Goal: Communication & Community: Answer question/provide support

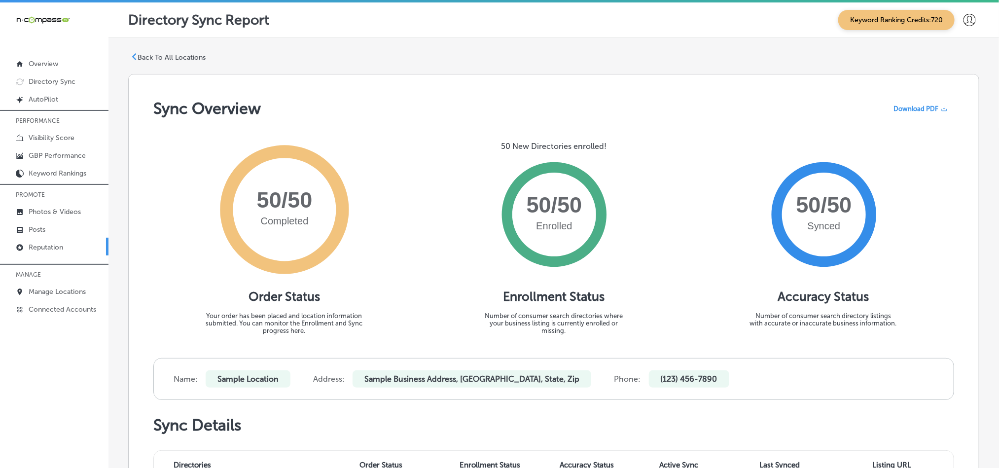
click at [51, 251] on link "Reputation" at bounding box center [54, 247] width 108 height 18
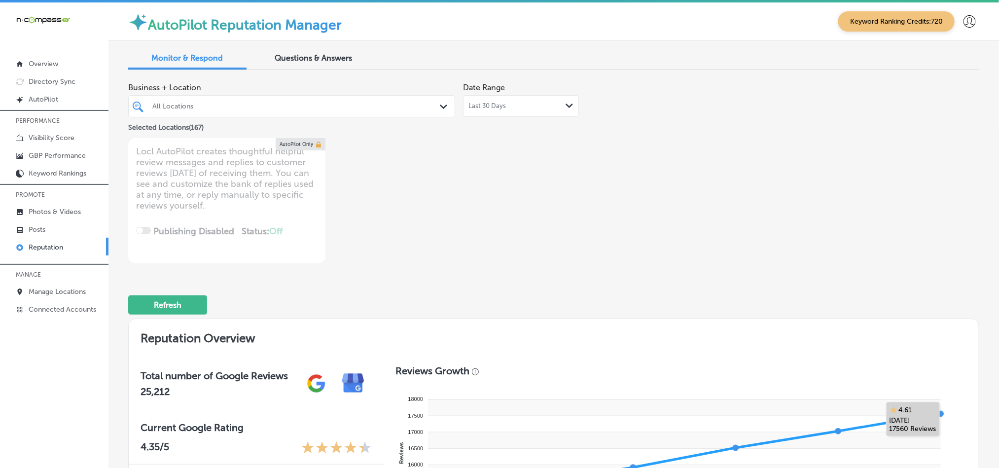
click at [939, 465] on foreignobject at bounding box center [676, 457] width 563 height 147
drag, startPoint x: 626, startPoint y: 189, endPoint x: 613, endPoint y: 186, distance: 13.6
click at [626, 189] on div "Business + Location All Locations Path Created with Sketch. Selected Locations …" at bounding box center [383, 170] width 511 height 185
click at [429, 101] on div "All Locations" at bounding box center [291, 106] width 288 height 15
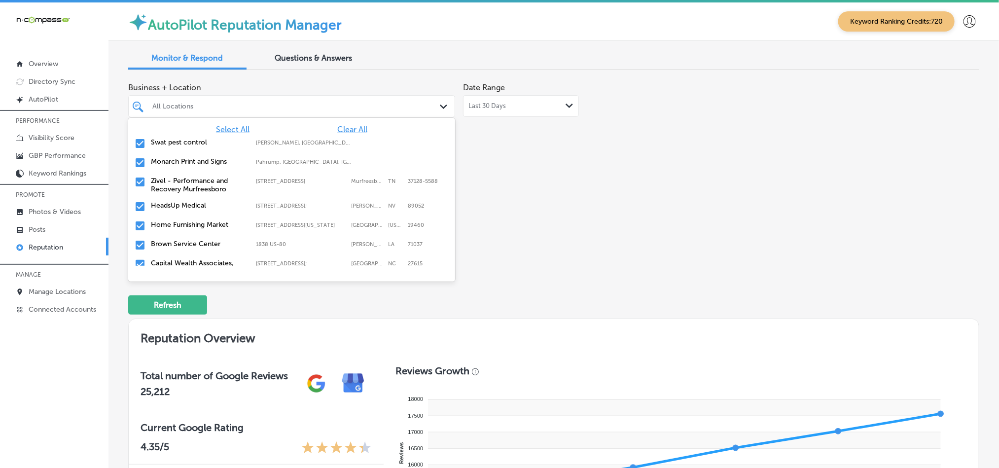
click at [337, 130] on span "Clear All" at bounding box center [352, 129] width 30 height 9
click at [137, 144] on input "checkbox" at bounding box center [140, 144] width 12 height 12
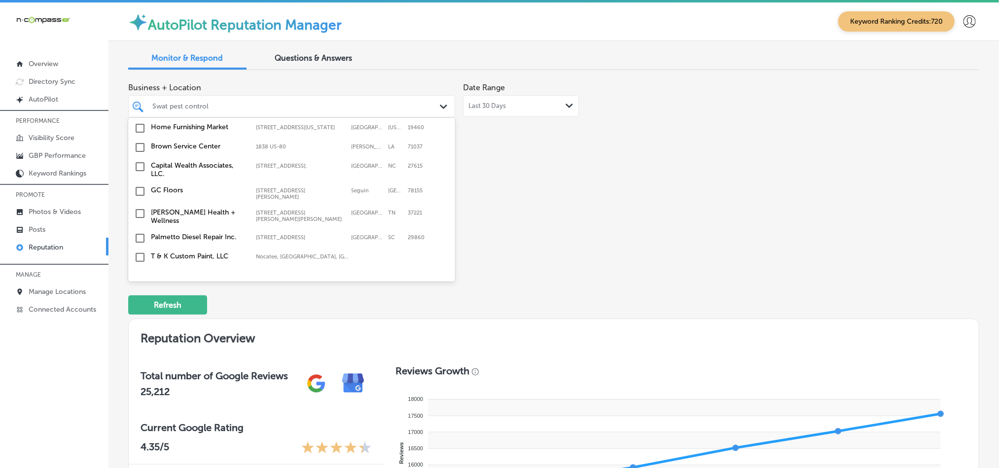
scroll to position [98, 0]
click at [138, 129] on input "checkbox" at bounding box center [140, 128] width 12 height 12
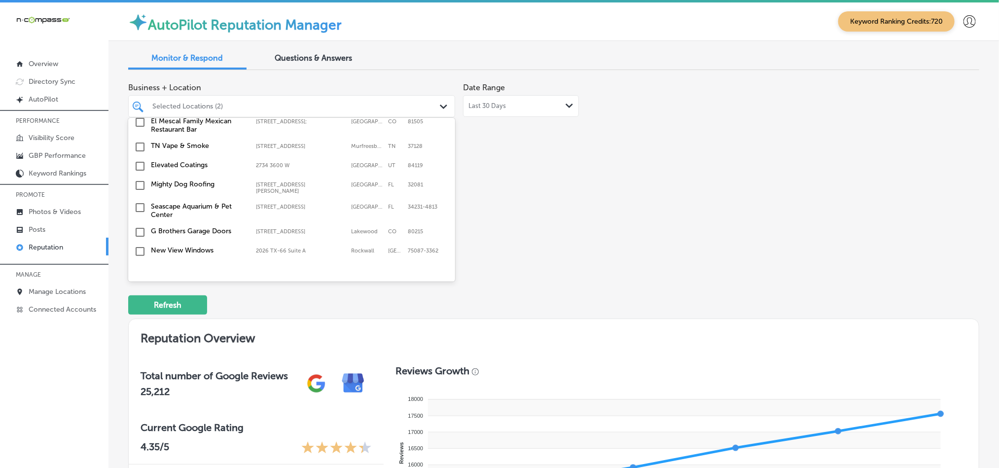
scroll to position [296, 0]
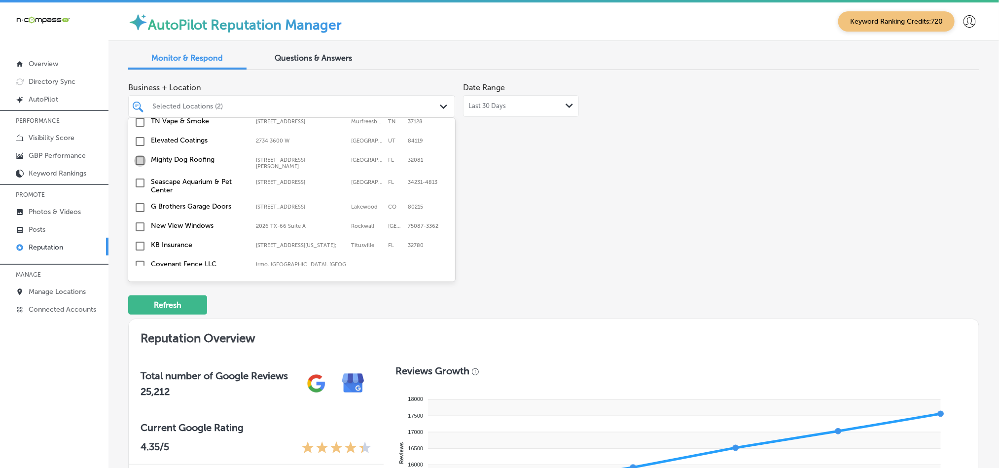
click at [138, 155] on input "checkbox" at bounding box center [140, 161] width 12 height 12
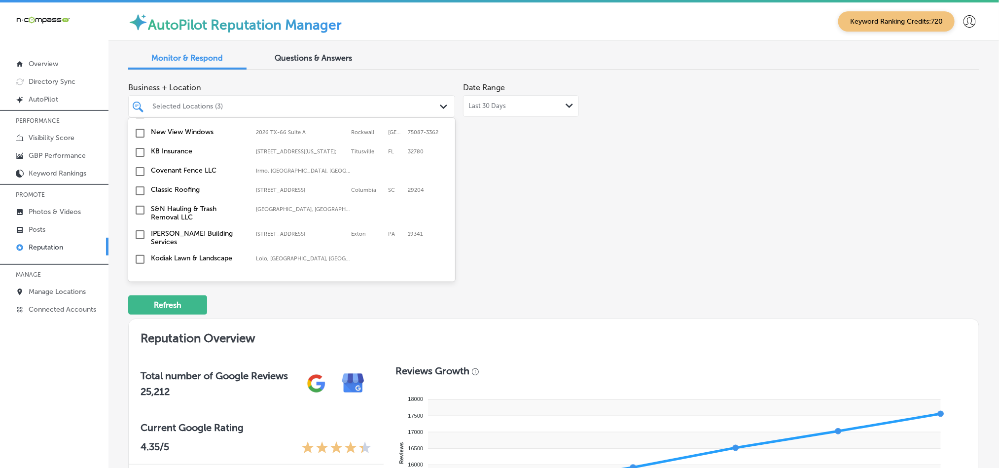
scroll to position [394, 0]
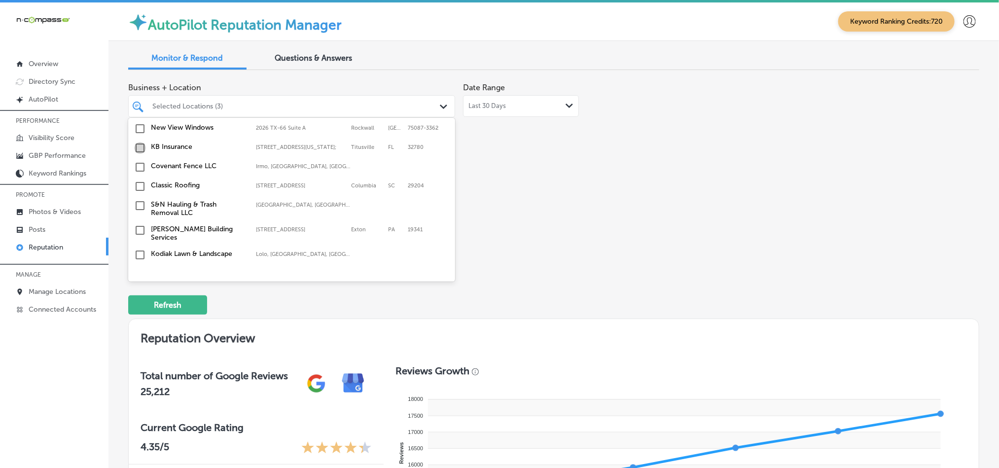
click at [139, 148] on input "checkbox" at bounding box center [140, 148] width 12 height 12
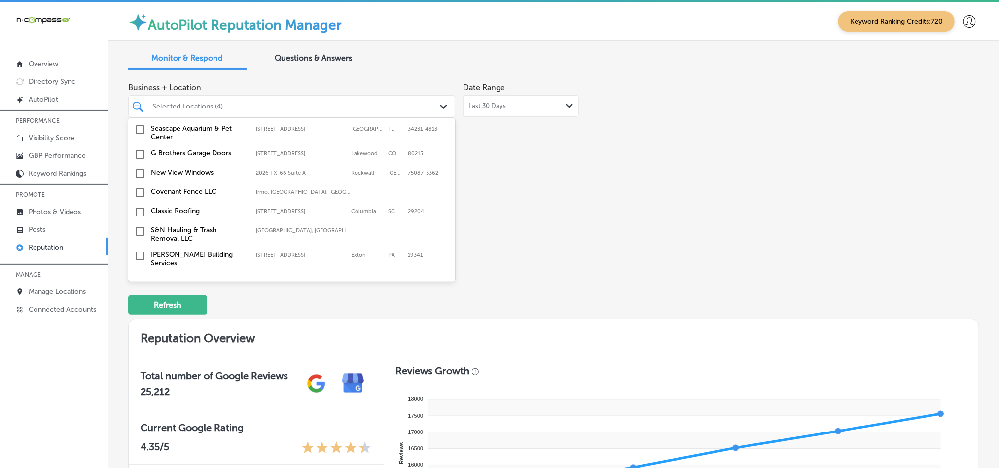
scroll to position [370, 0]
click at [139, 191] on input "checkbox" at bounding box center [140, 191] width 12 height 12
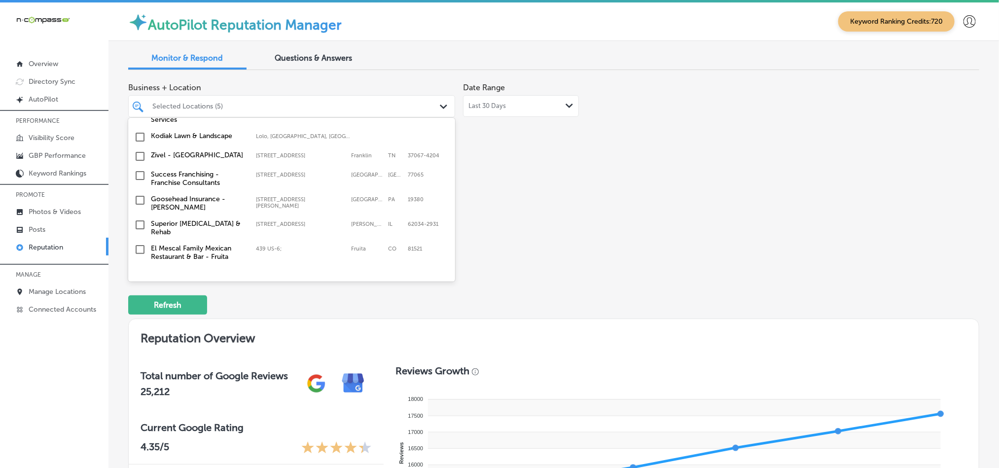
scroll to position [517, 0]
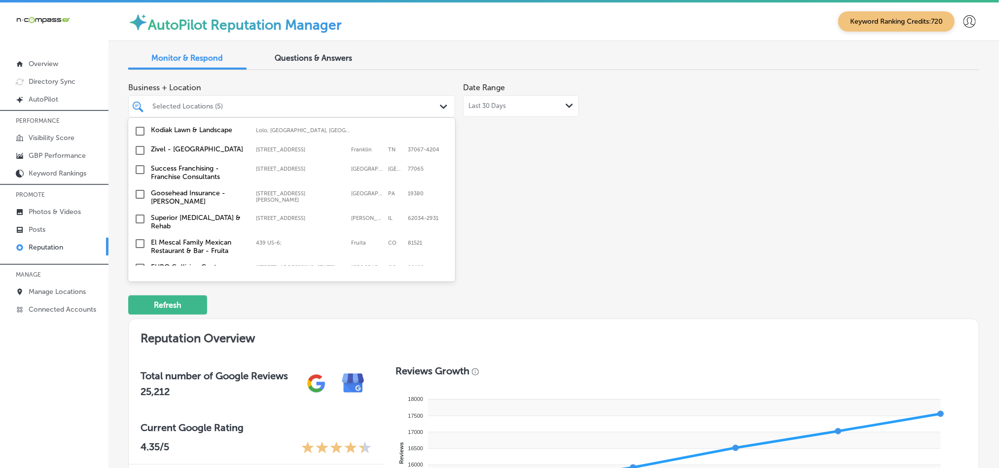
click at [138, 190] on input "checkbox" at bounding box center [140, 194] width 12 height 12
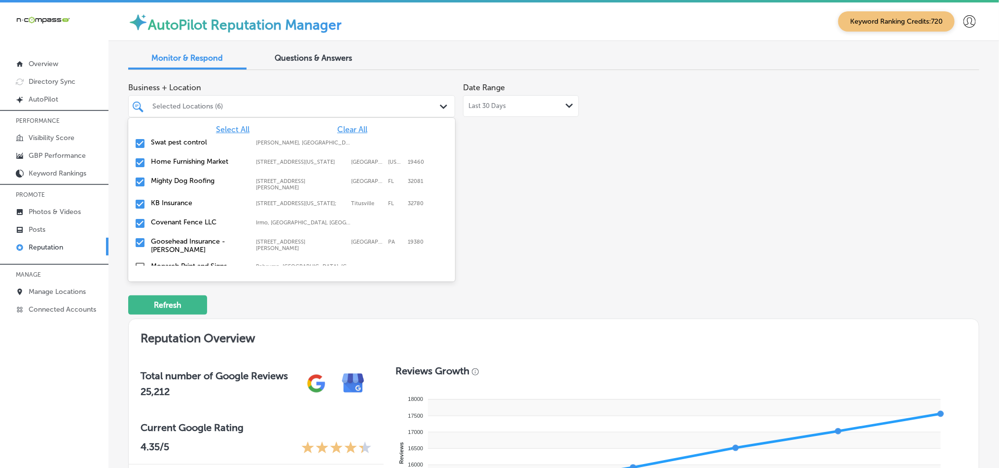
click at [138, 130] on div "Select All Clear All" at bounding box center [291, 129] width 327 height 9
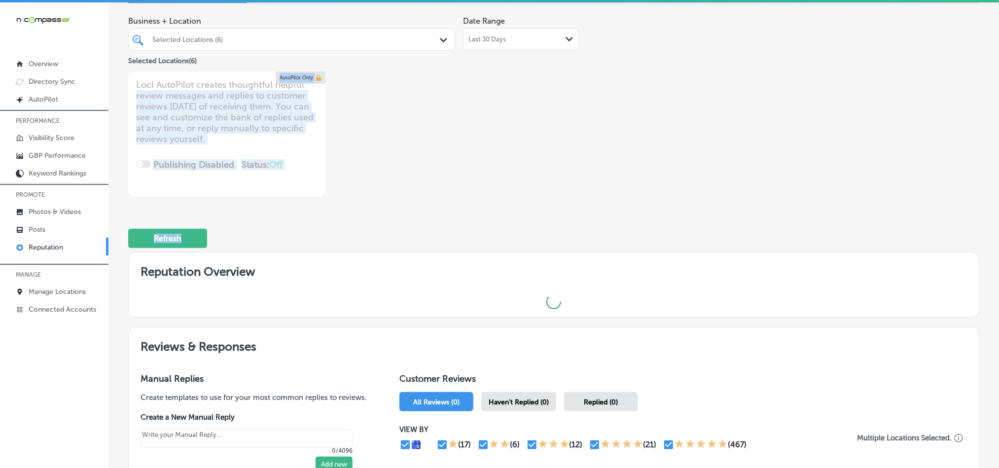
scroll to position [37, 0]
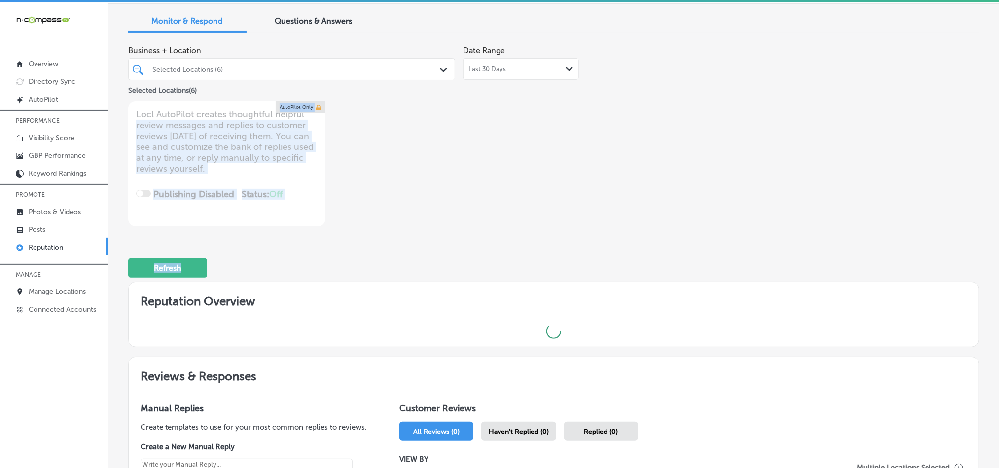
click at [482, 226] on div "Business + Location Selected Locations (6) Path Created with Sketch. Selected L…" at bounding box center [383, 133] width 511 height 185
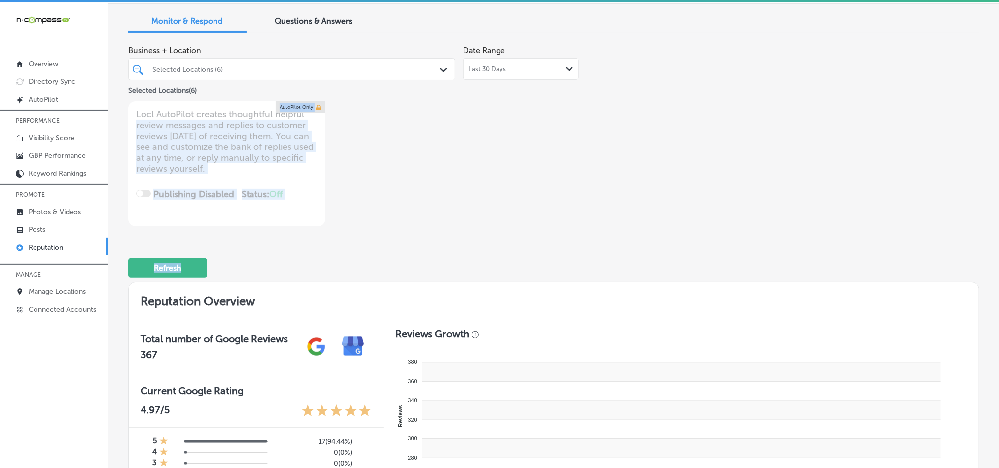
click at [430, 73] on div "Selected Locations (6)" at bounding box center [296, 69] width 288 height 8
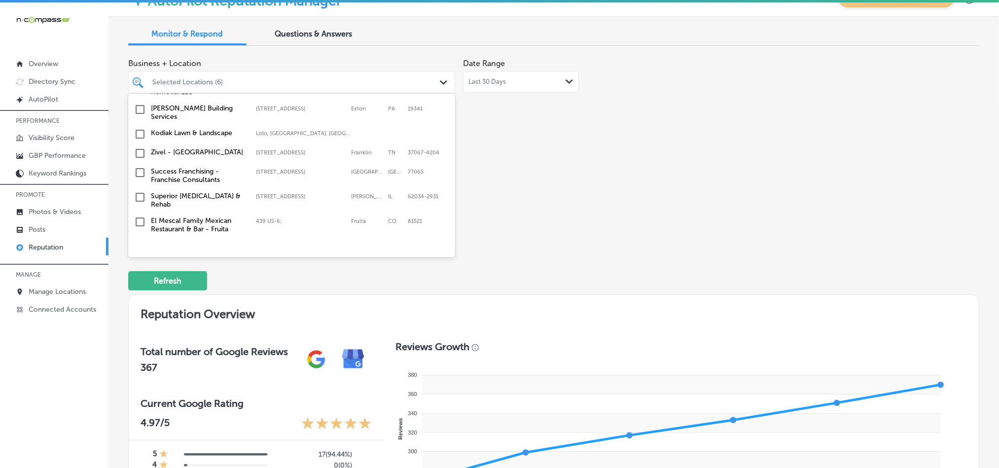
scroll to position [517, 0]
click at [138, 128] on input "checkbox" at bounding box center [140, 132] width 12 height 12
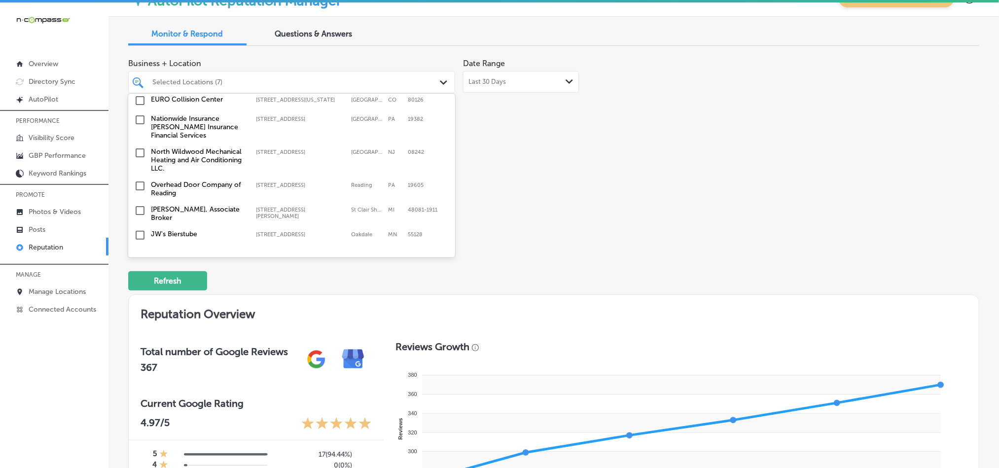
scroll to position [665, 0]
click at [139, 110] on input "checkbox" at bounding box center [140, 115] width 12 height 12
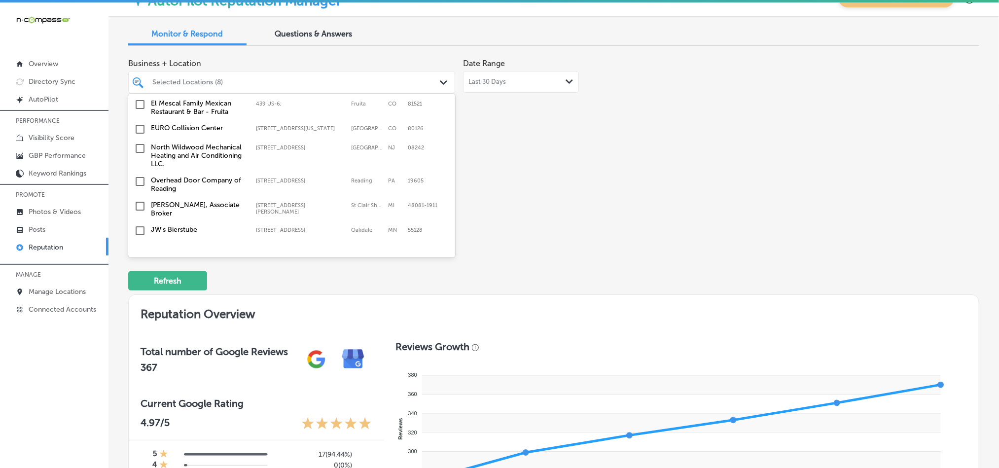
click at [138, 144] on input "checkbox" at bounding box center [140, 148] width 12 height 12
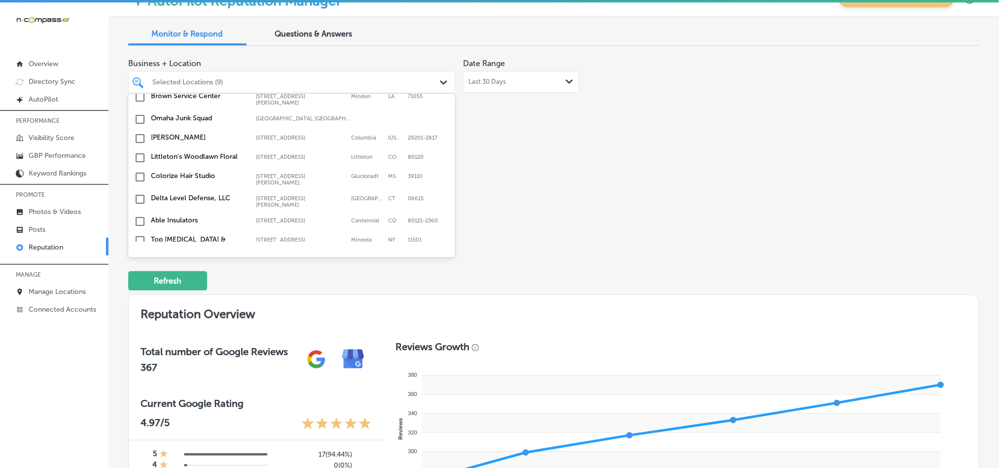
scroll to position [862, 0]
click at [140, 215] on input "checkbox" at bounding box center [140, 221] width 12 height 12
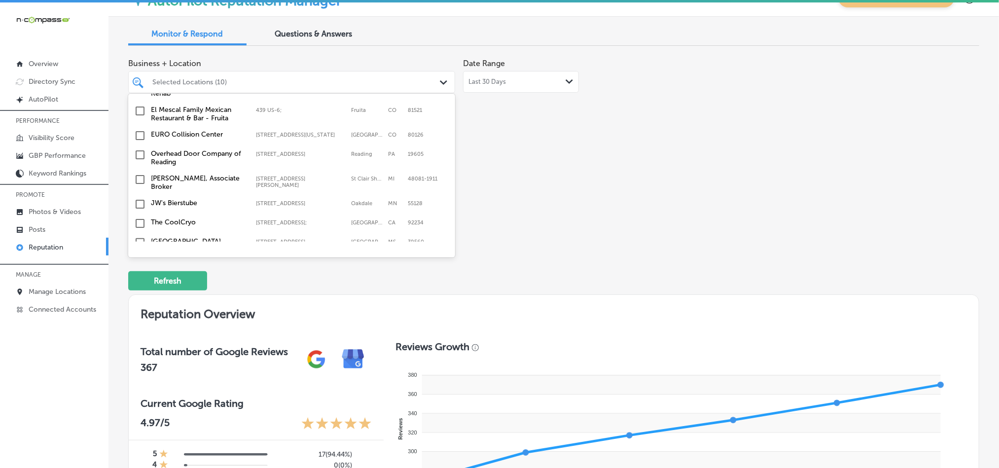
scroll to position [715, 0]
click at [140, 195] on input "checkbox" at bounding box center [140, 201] width 12 height 12
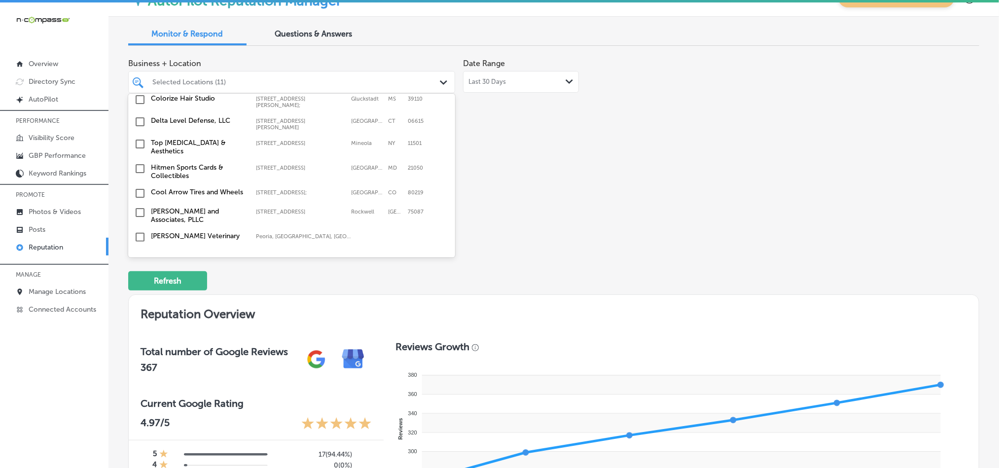
scroll to position [961, 0]
click at [138, 136] on input "checkbox" at bounding box center [140, 142] width 12 height 12
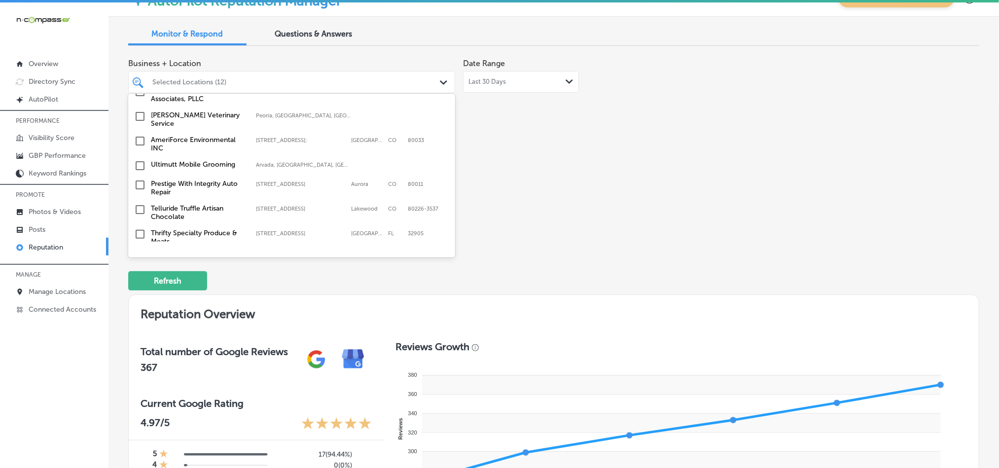
scroll to position [1084, 0]
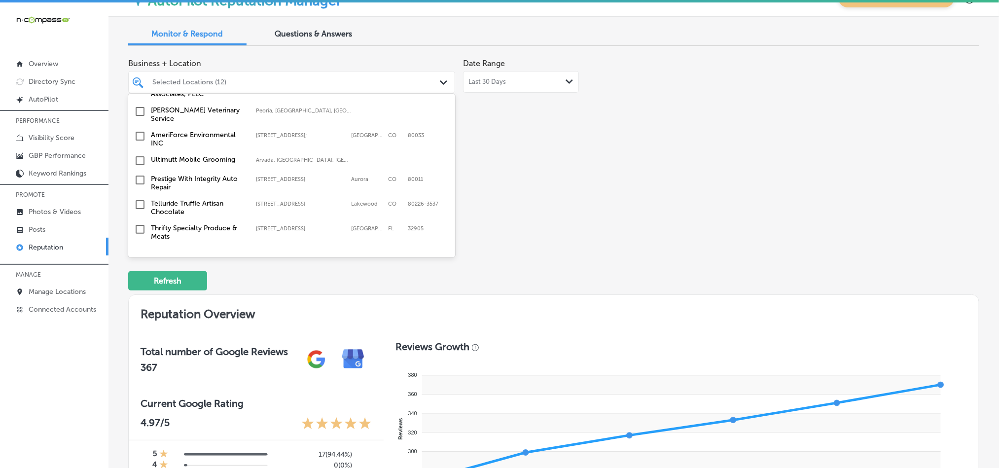
click at [137, 155] on input "checkbox" at bounding box center [140, 161] width 12 height 12
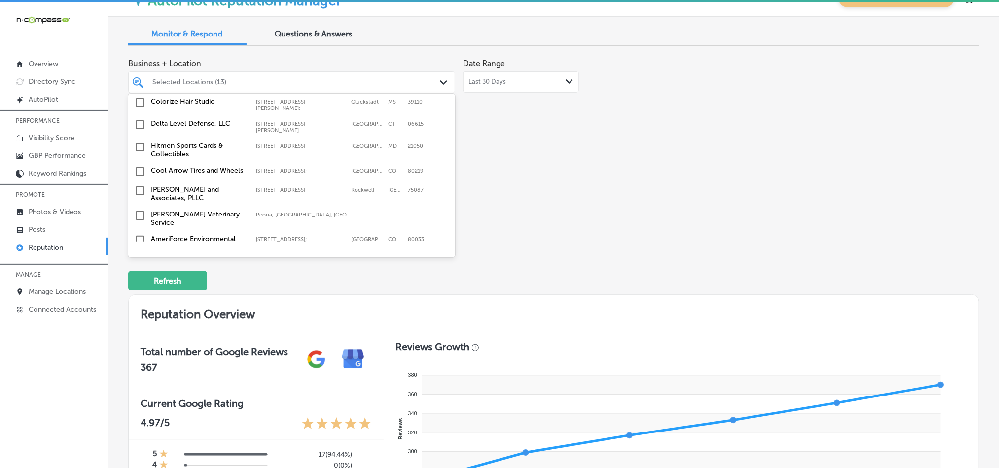
scroll to position [1010, 0]
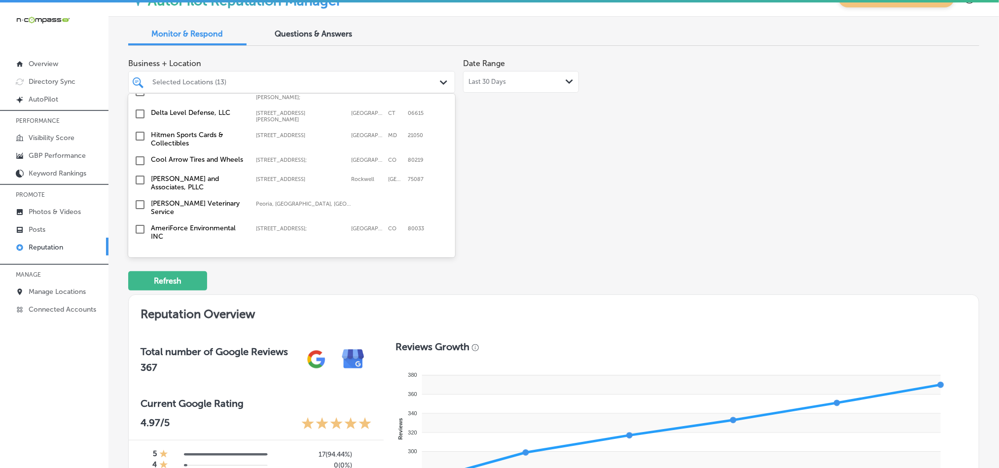
click at [139, 174] on input "checkbox" at bounding box center [140, 180] width 12 height 12
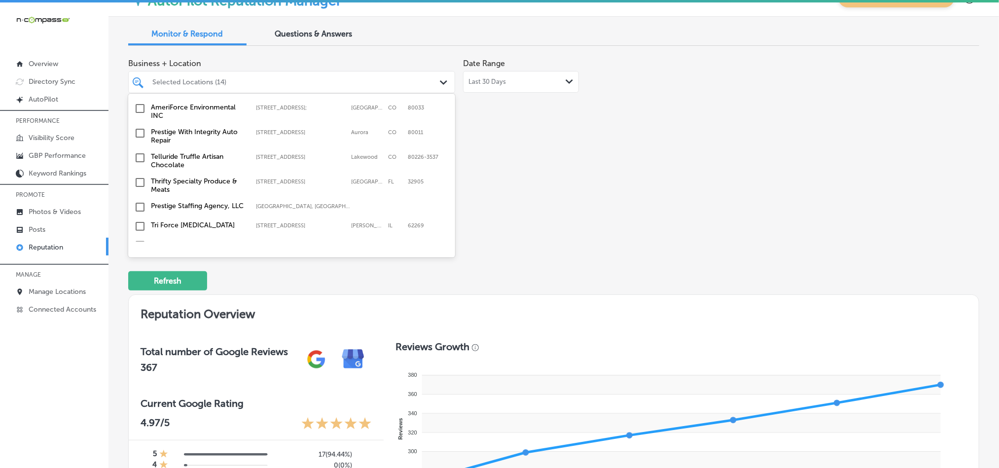
scroll to position [1158, 0]
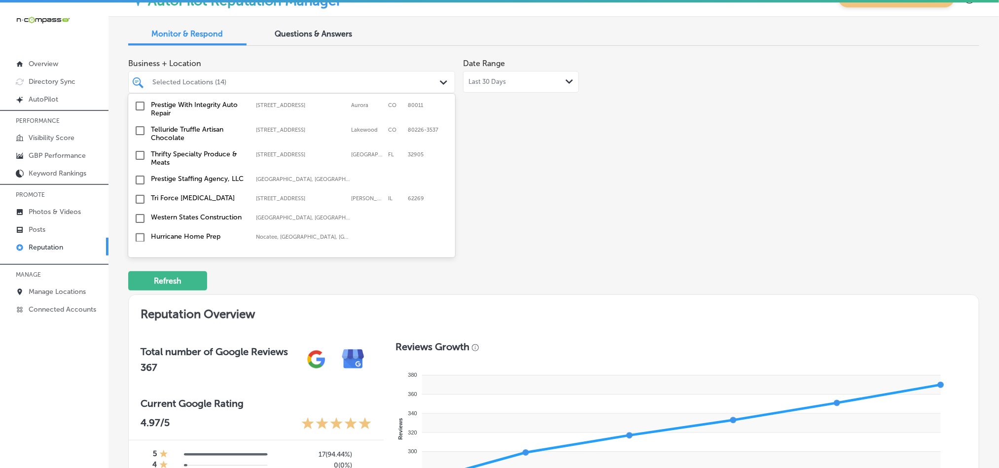
click at [140, 149] on input "checkbox" at bounding box center [140, 155] width 12 height 12
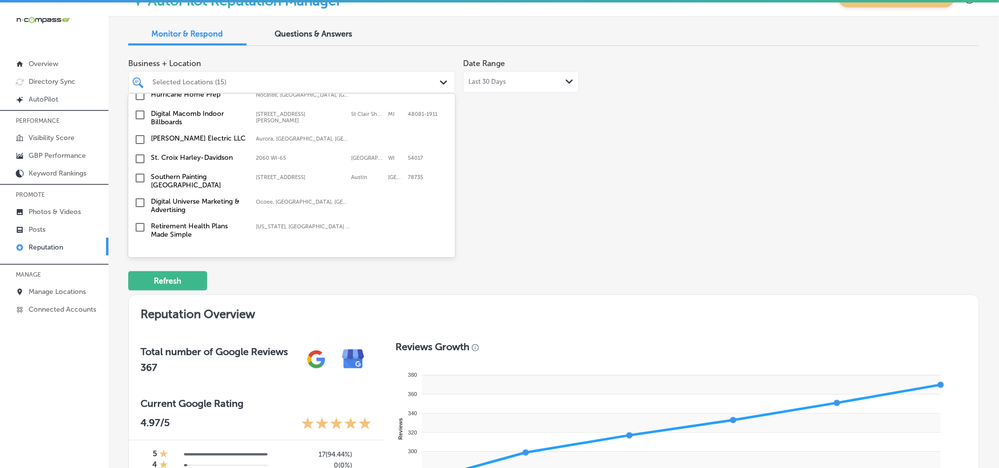
scroll to position [1306, 0]
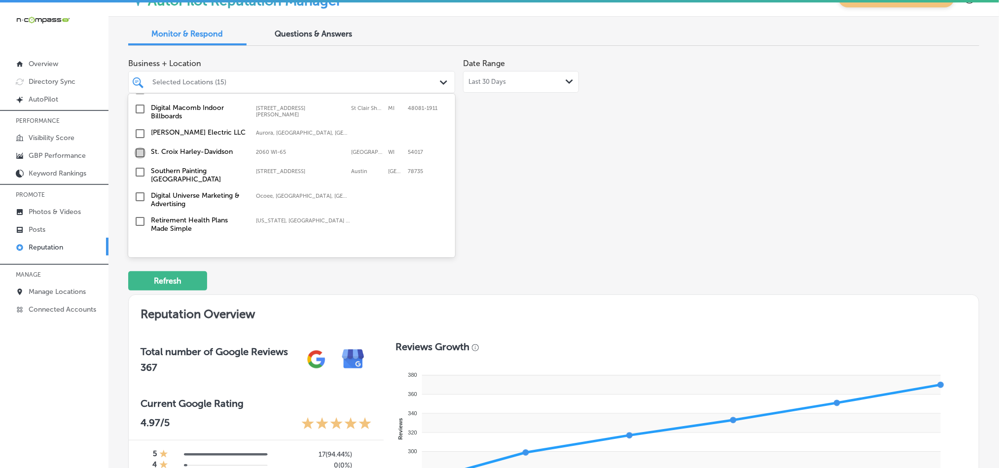
click at [138, 147] on input "checkbox" at bounding box center [140, 153] width 12 height 12
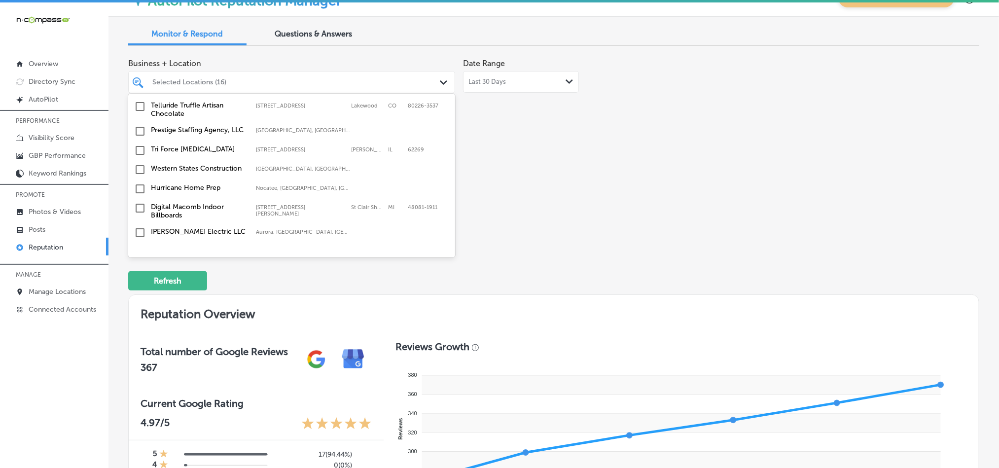
scroll to position [1232, 0]
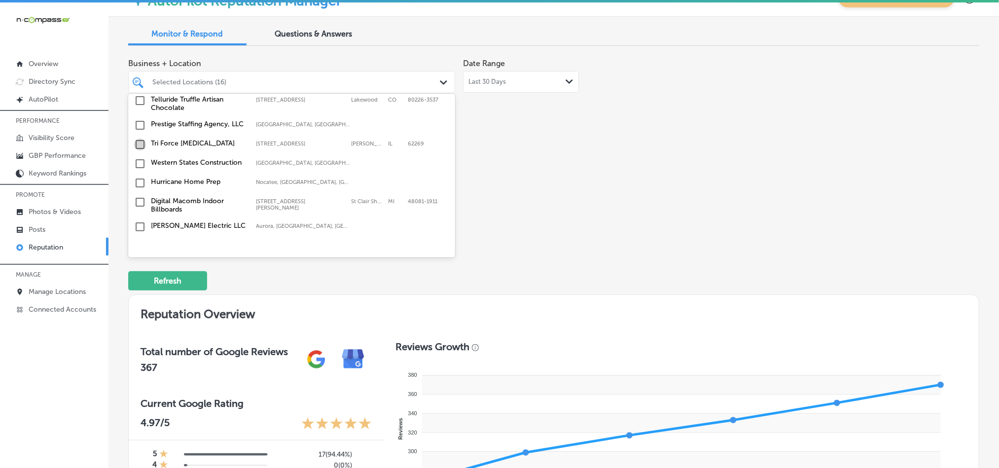
click at [138, 138] on input "checkbox" at bounding box center [140, 144] width 12 height 12
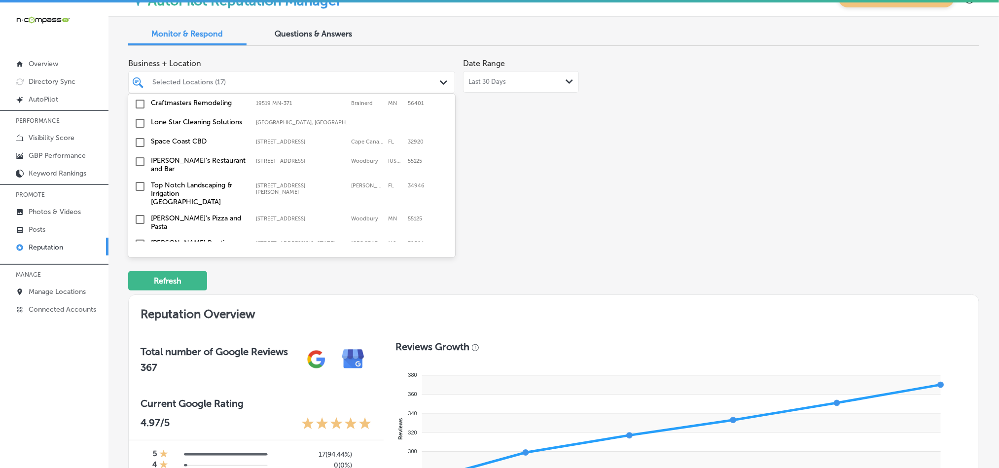
scroll to position [1454, 0]
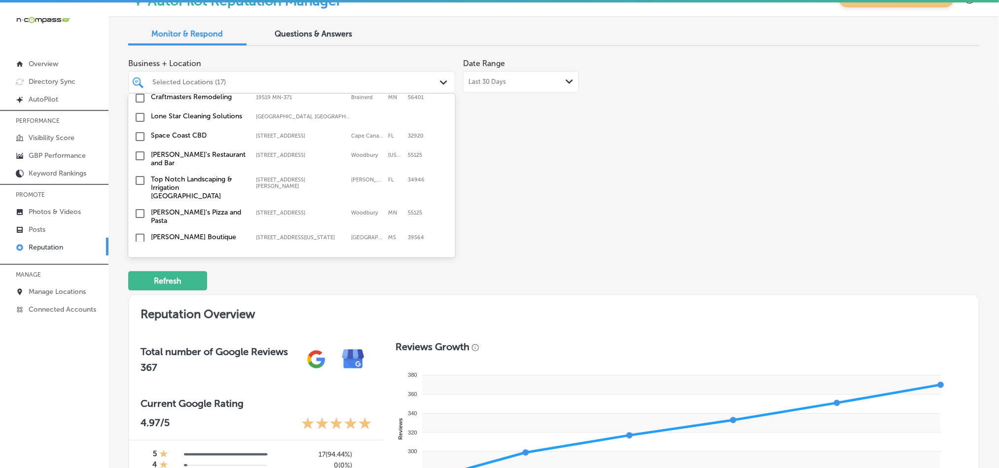
click at [138, 131] on input "checkbox" at bounding box center [140, 137] width 12 height 12
click at [139, 111] on input "checkbox" at bounding box center [140, 117] width 12 height 12
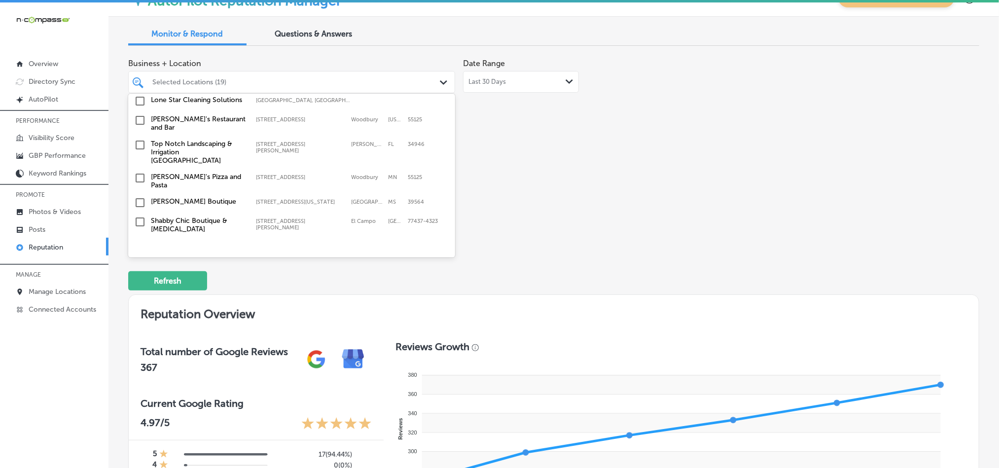
scroll to position [1479, 0]
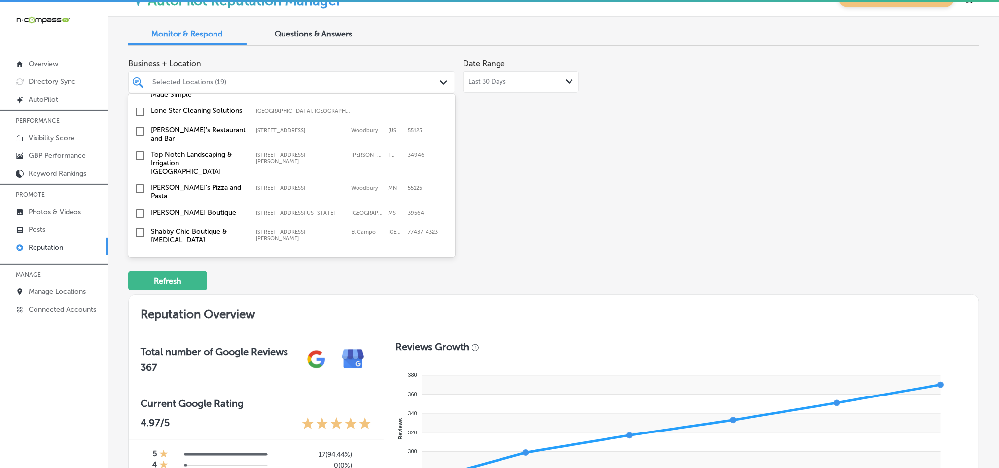
click at [137, 150] on input "checkbox" at bounding box center [140, 156] width 12 height 12
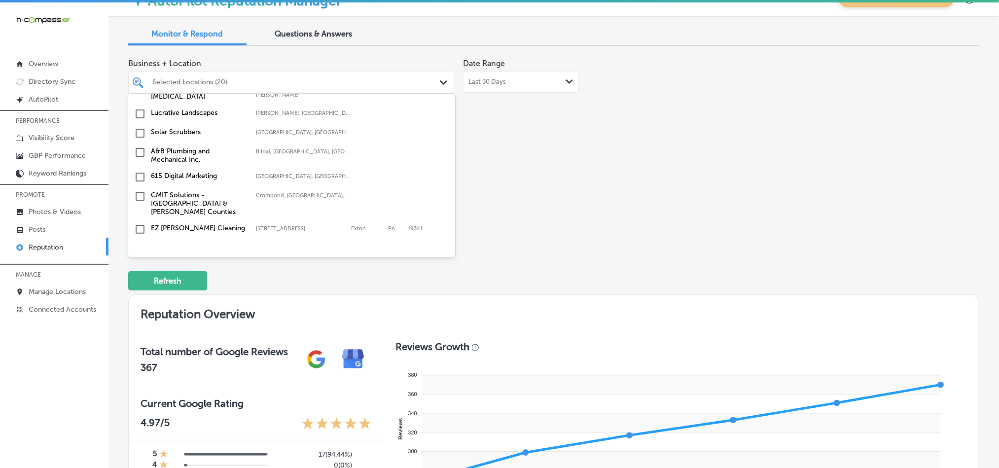
scroll to position [1626, 0]
click at [139, 142] on input "checkbox" at bounding box center [140, 148] width 12 height 12
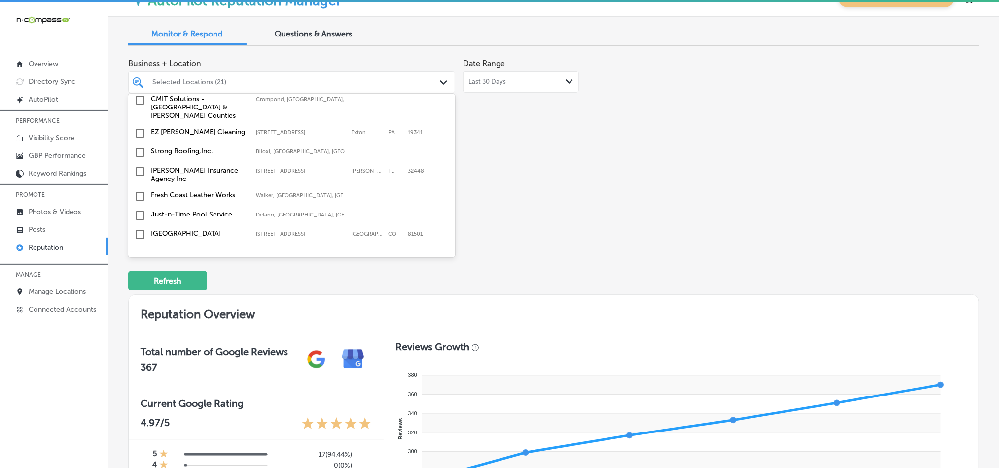
scroll to position [1724, 0]
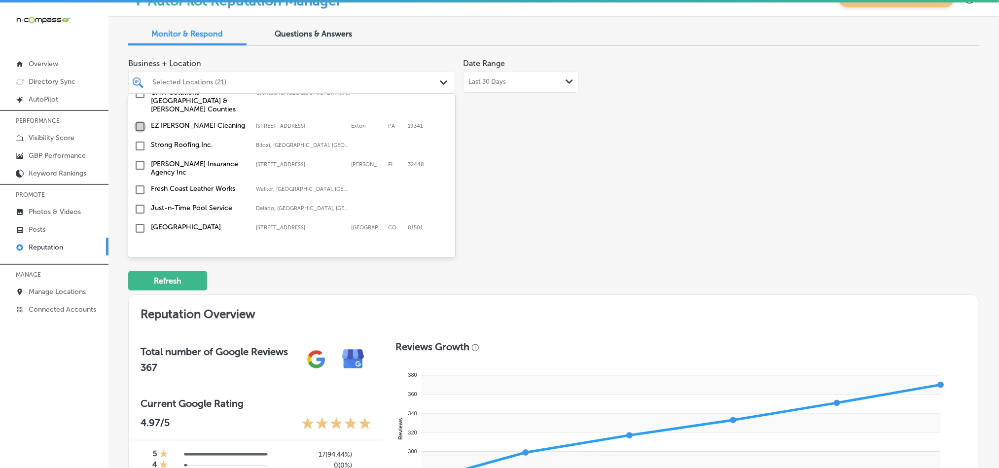
click at [138, 121] on input "checkbox" at bounding box center [140, 127] width 12 height 12
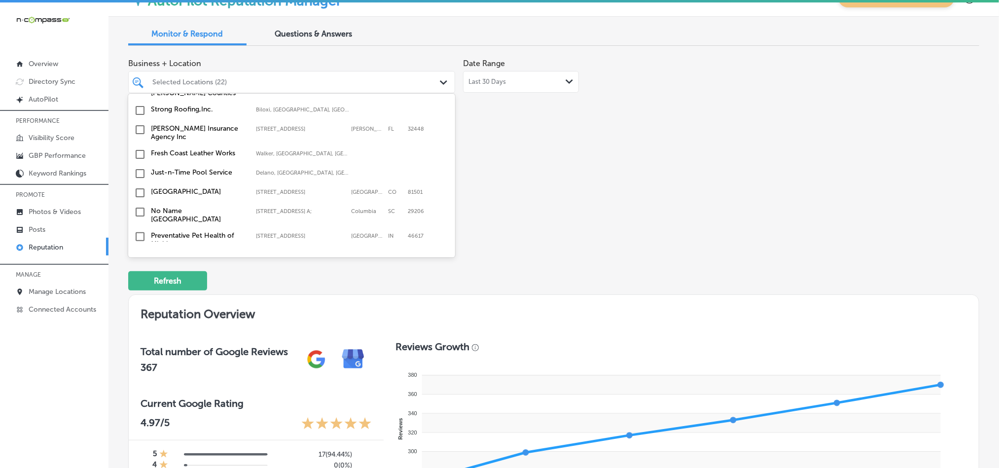
scroll to position [1774, 0]
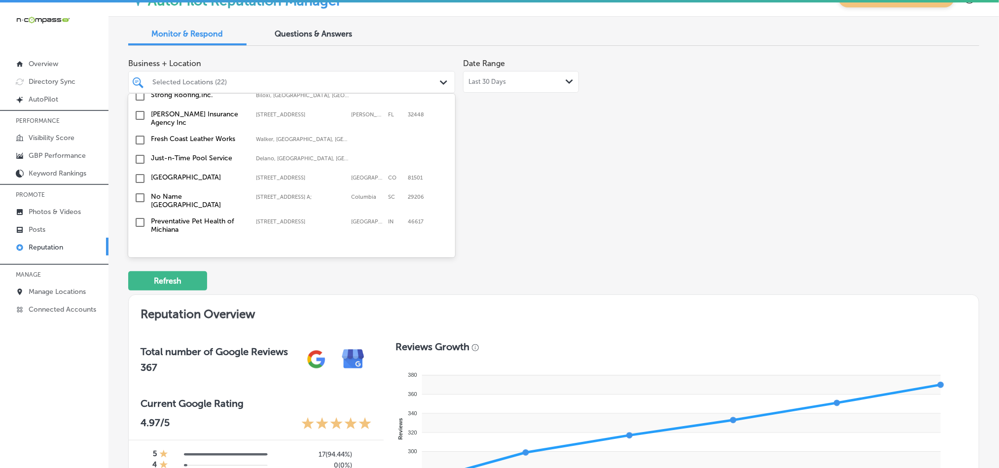
click at [137, 153] on input "checkbox" at bounding box center [140, 159] width 12 height 12
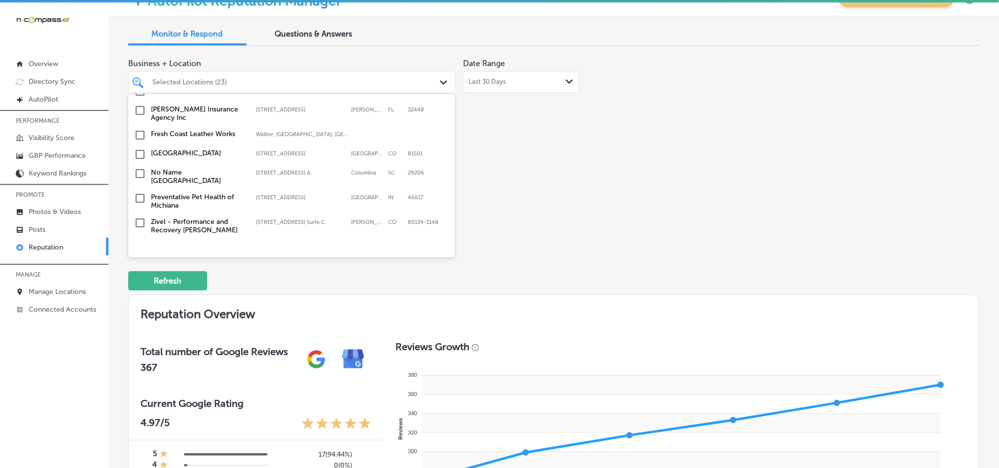
click at [138, 148] on input "checkbox" at bounding box center [140, 154] width 12 height 12
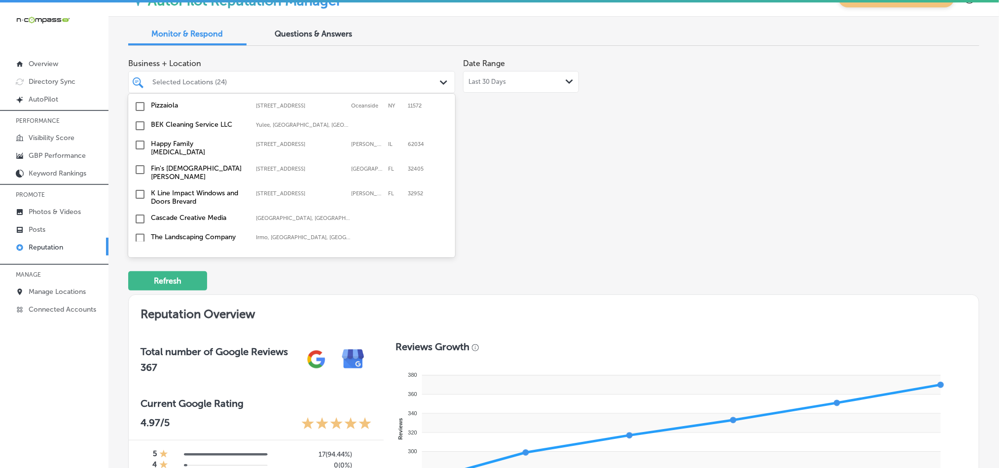
scroll to position [1971, 0]
click at [139, 165] on input "checkbox" at bounding box center [140, 171] width 12 height 12
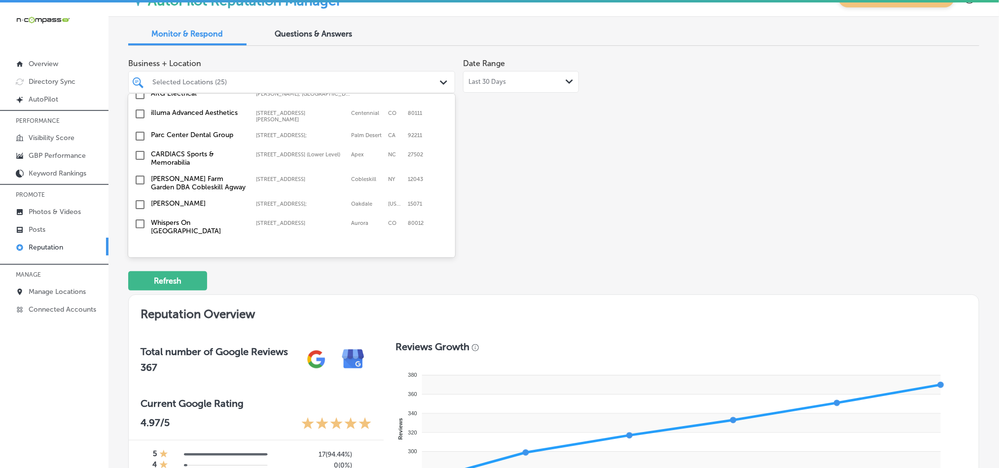
scroll to position [2587, 0]
click at [137, 213] on input "checkbox" at bounding box center [140, 219] width 12 height 12
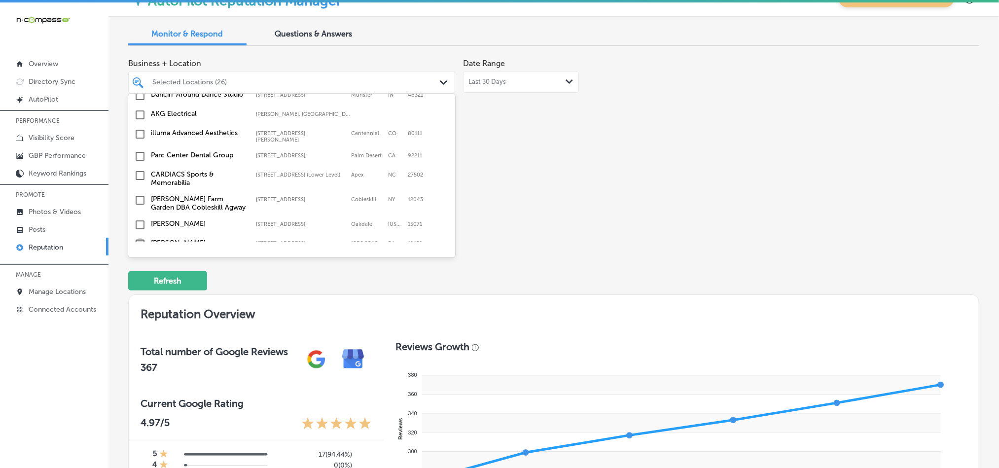
click at [138, 238] on input "checkbox" at bounding box center [140, 244] width 12 height 12
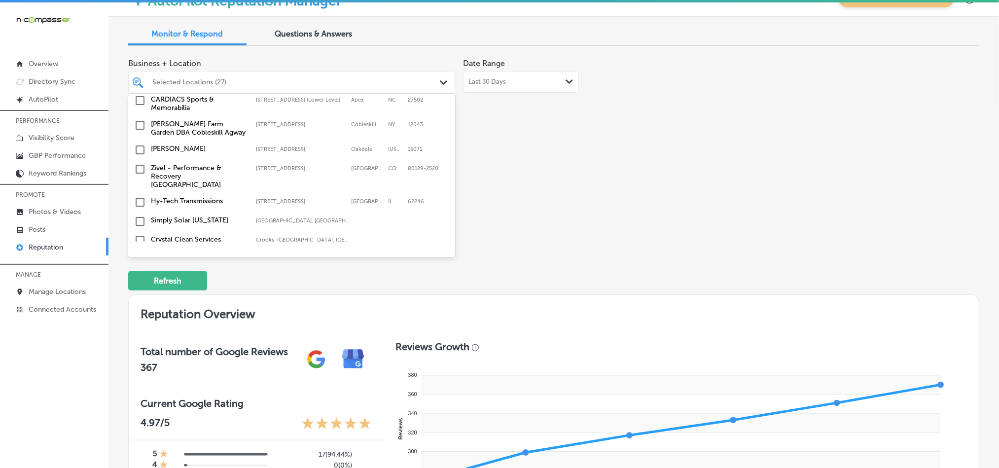
scroll to position [2711, 0]
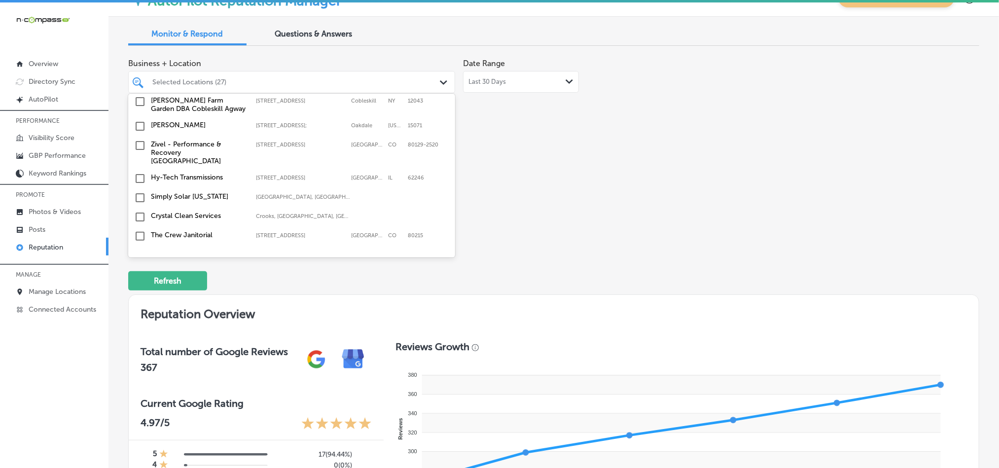
click at [137, 249] on input "checkbox" at bounding box center [140, 255] width 12 height 12
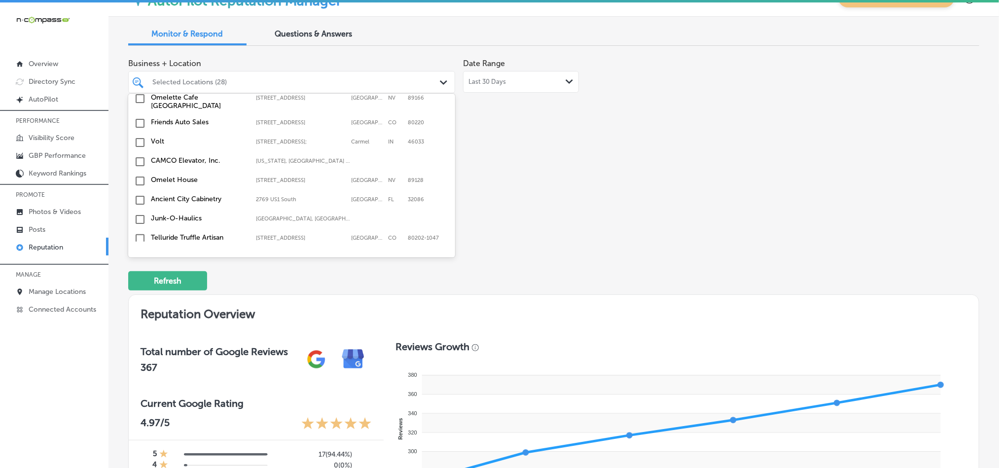
scroll to position [2907, 0]
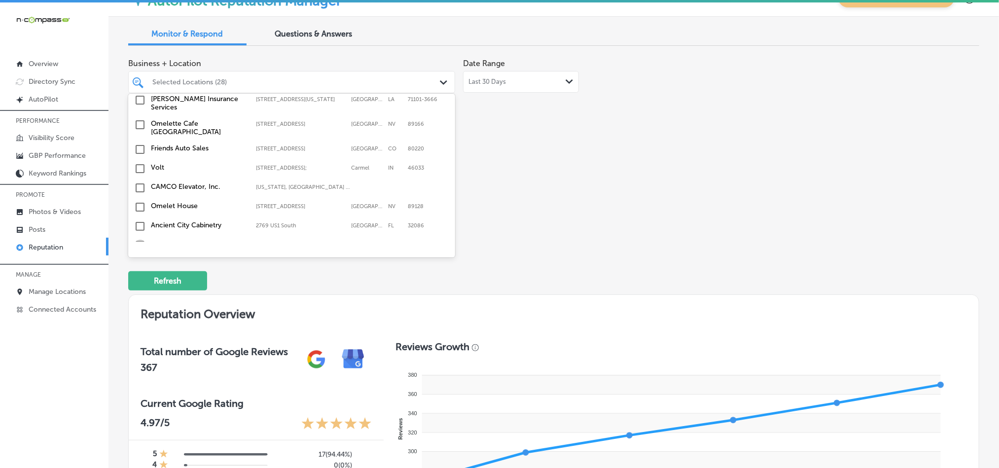
click at [139, 240] on input "checkbox" at bounding box center [140, 246] width 12 height 12
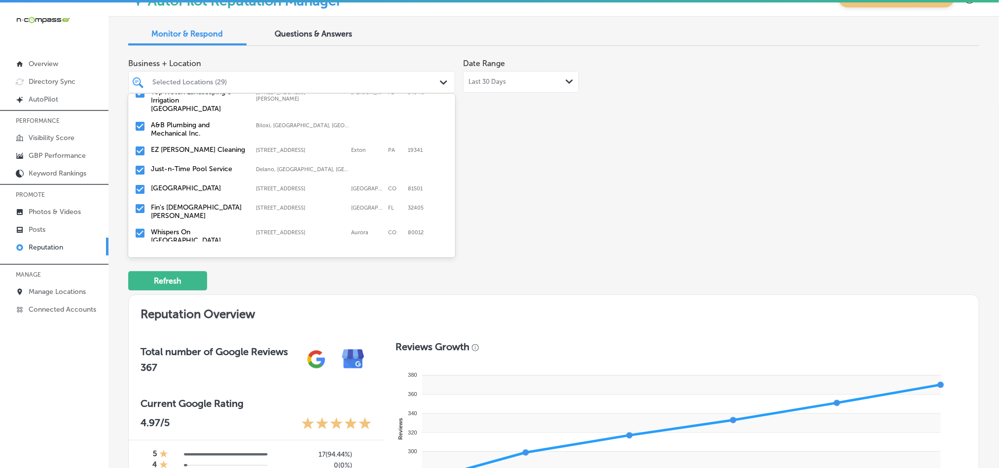
scroll to position [3412, 0]
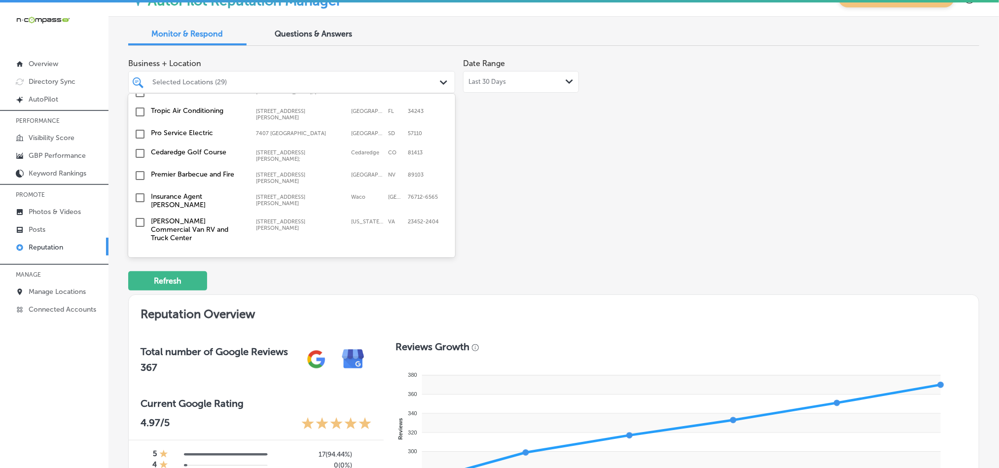
click at [138, 299] on input "checkbox" at bounding box center [140, 305] width 12 height 12
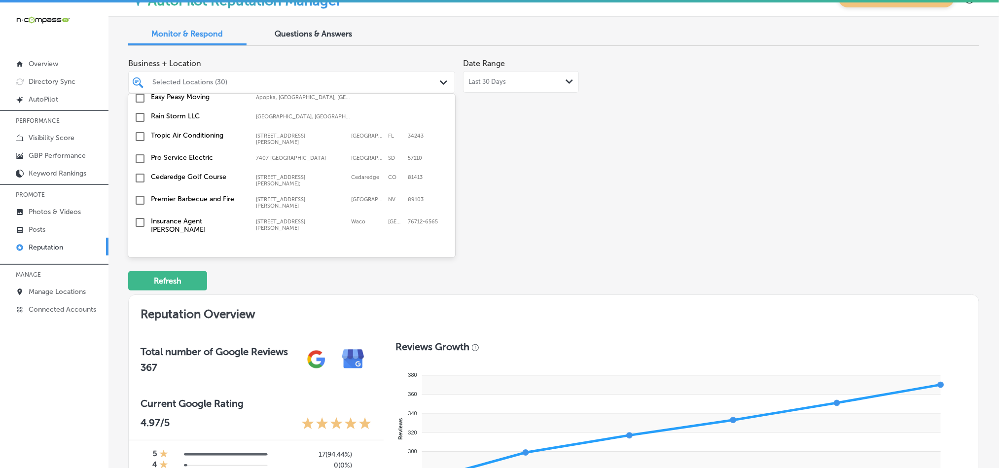
click at [137, 299] on input "checkbox" at bounding box center [140, 305] width 12 height 12
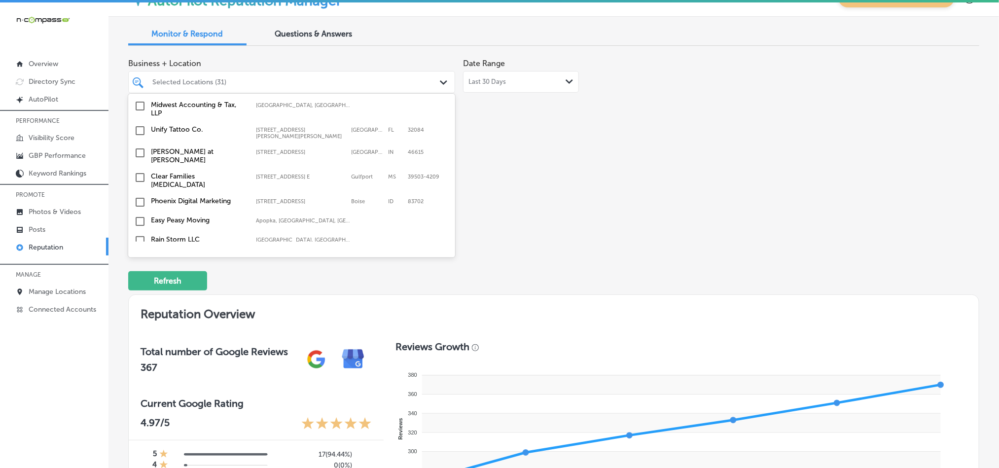
scroll to position [3265, 0]
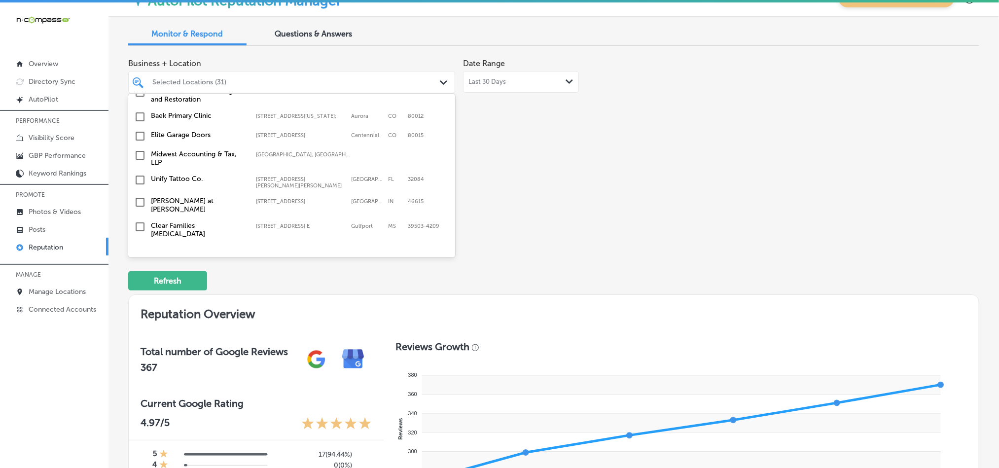
click at [138, 265] on input "checkbox" at bounding box center [140, 271] width 12 height 12
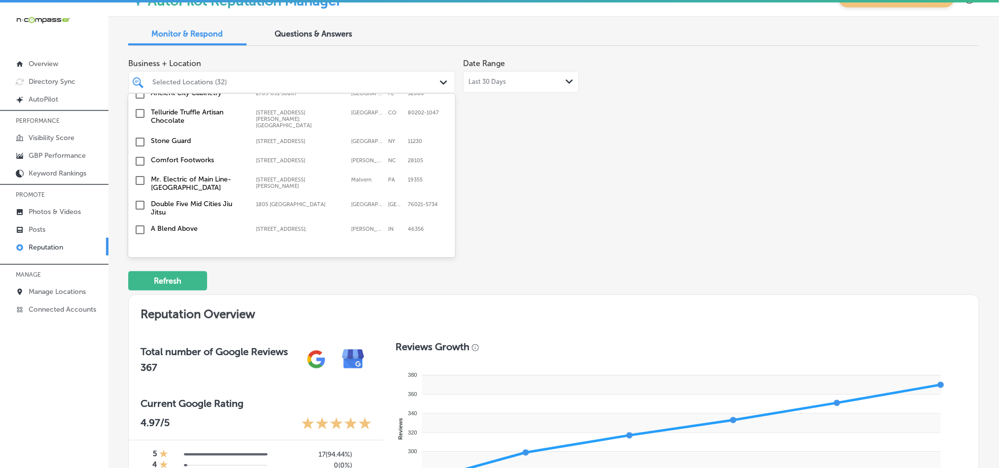
scroll to position [3117, 0]
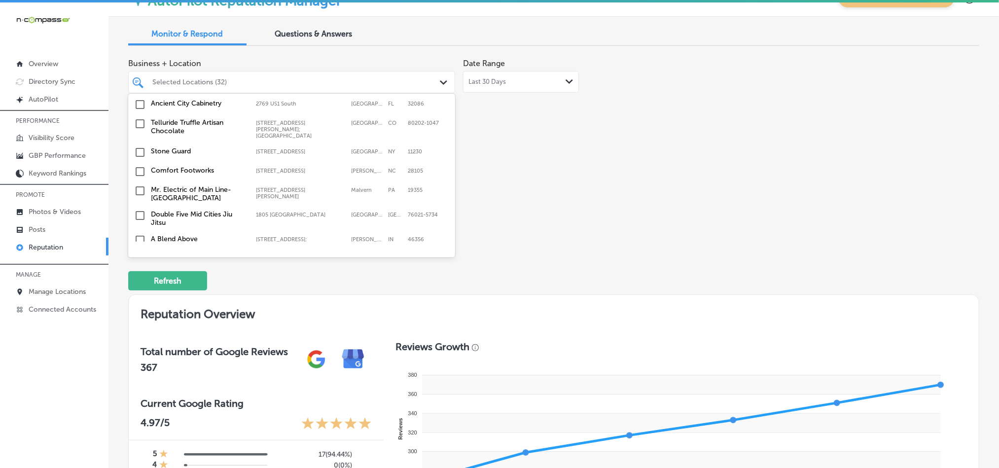
click at [138, 297] on input "checkbox" at bounding box center [140, 303] width 12 height 12
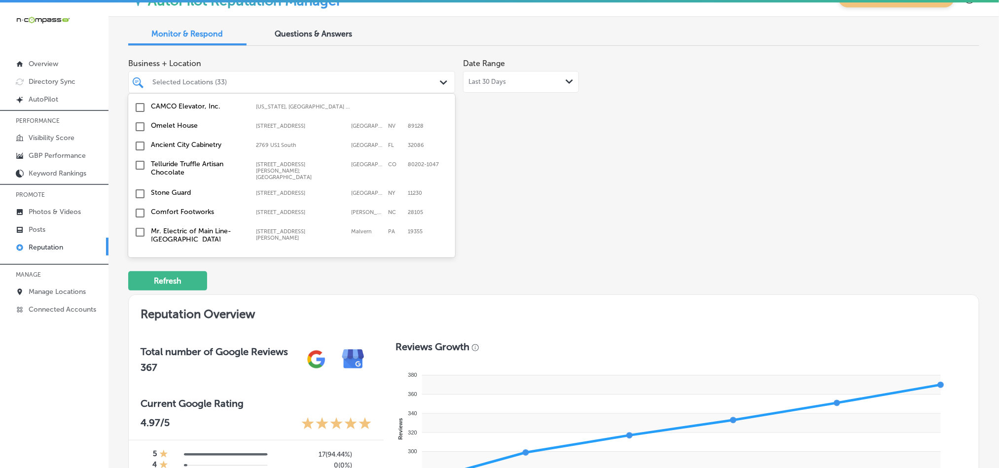
scroll to position [3092, 0]
click at [140, 322] on input "checkbox" at bounding box center [140, 328] width 12 height 12
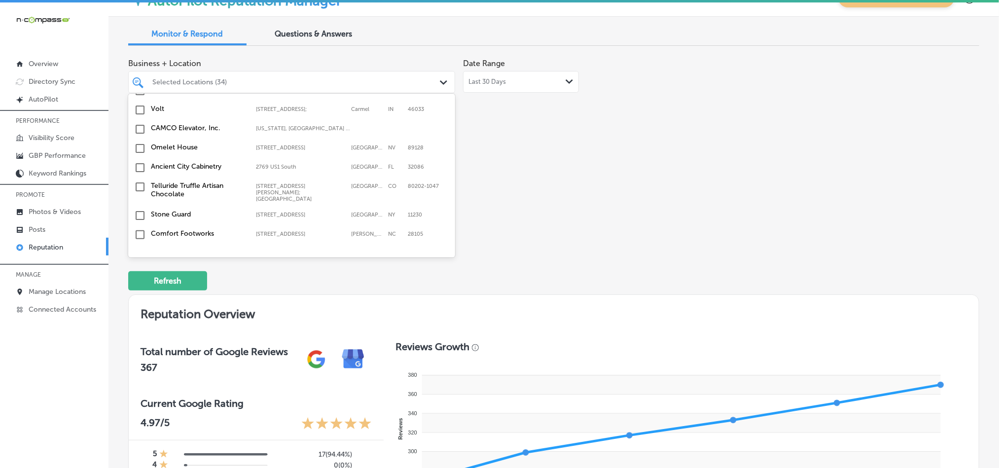
click at [139, 273] on input "checkbox" at bounding box center [140, 279] width 12 height 12
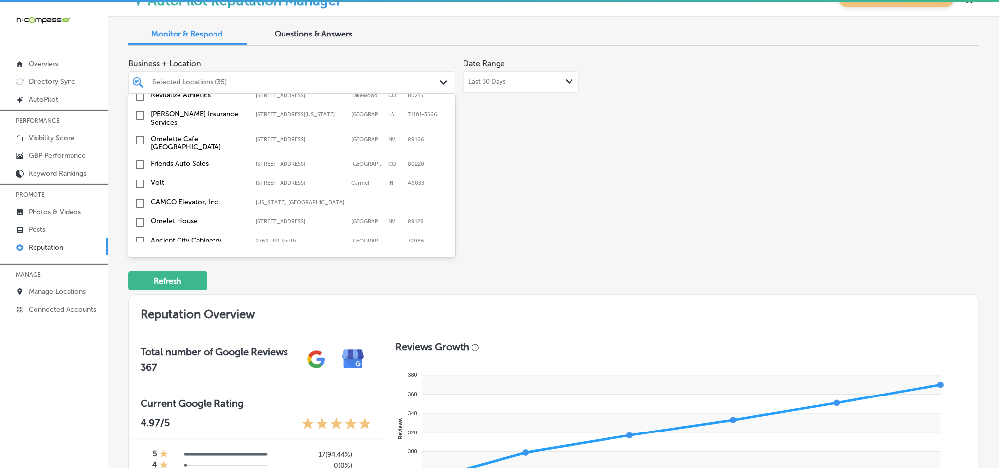
scroll to position [3067, 0]
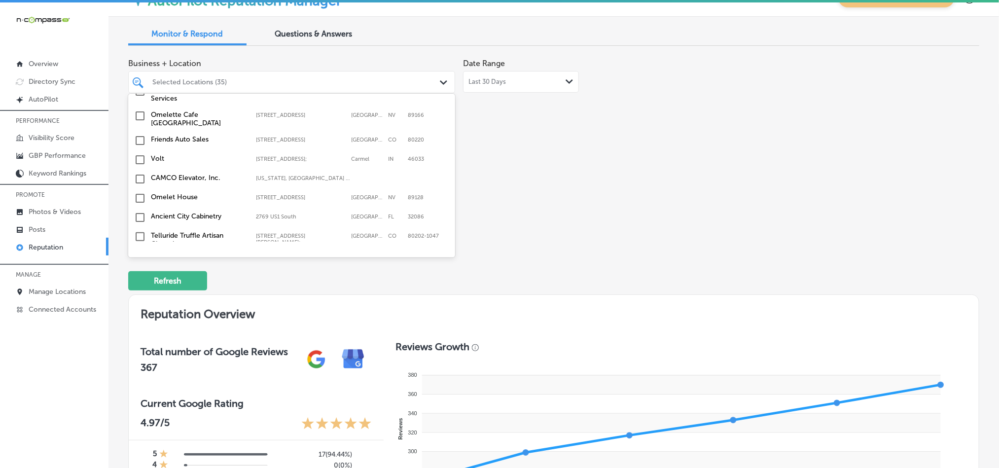
click at [139, 278] on input "checkbox" at bounding box center [140, 284] width 12 height 12
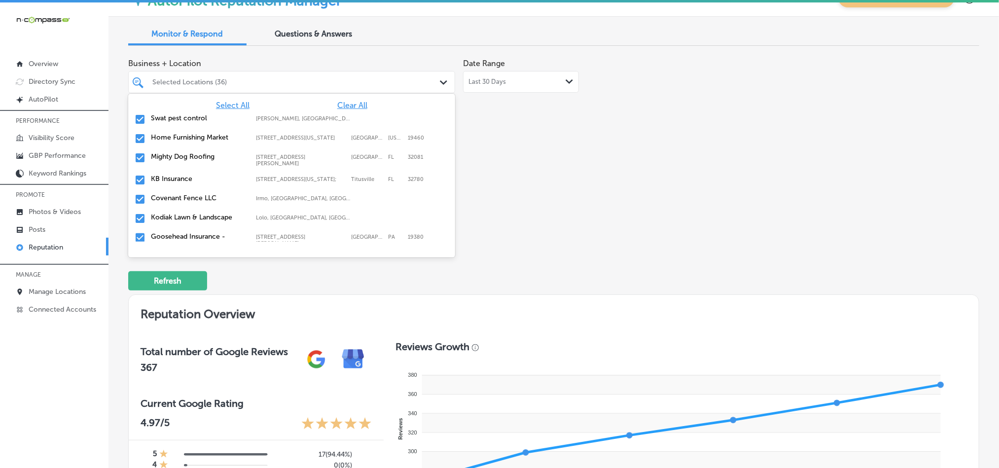
click at [604, 169] on div "Business + Location option [STREET_ADDRESS]. option [STREET_ADDRESS][US_STATE].…" at bounding box center [383, 146] width 511 height 185
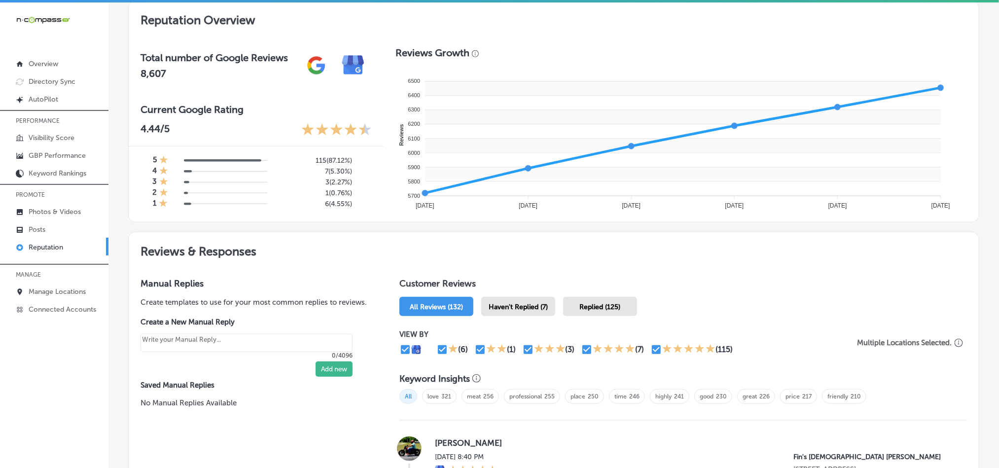
scroll to position [320, 0]
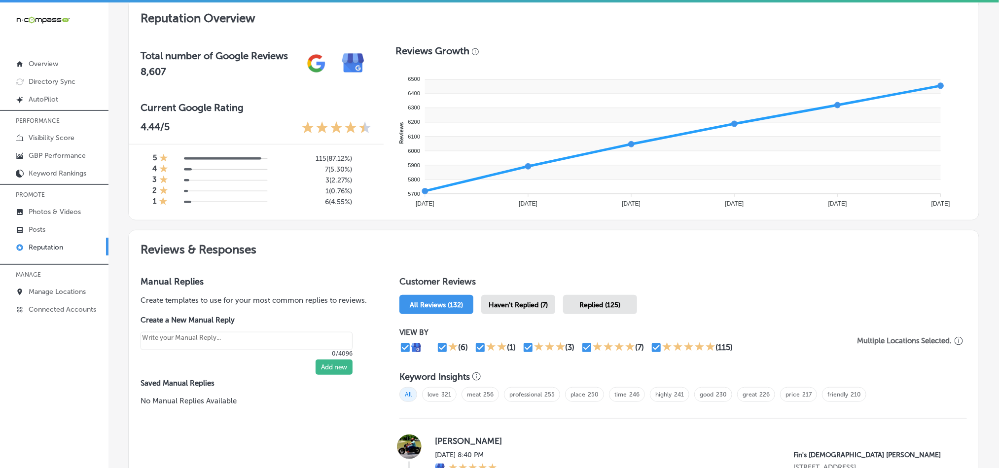
click at [522, 301] on span "Haven't Replied (7)" at bounding box center [517, 305] width 59 height 8
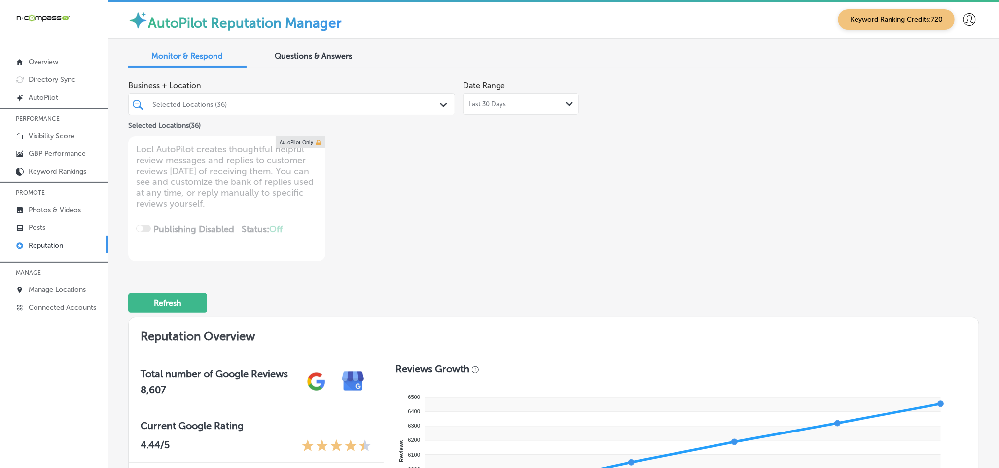
click at [492, 108] on div "Last 30 Days Path Created with Sketch." at bounding box center [521, 104] width 116 height 22
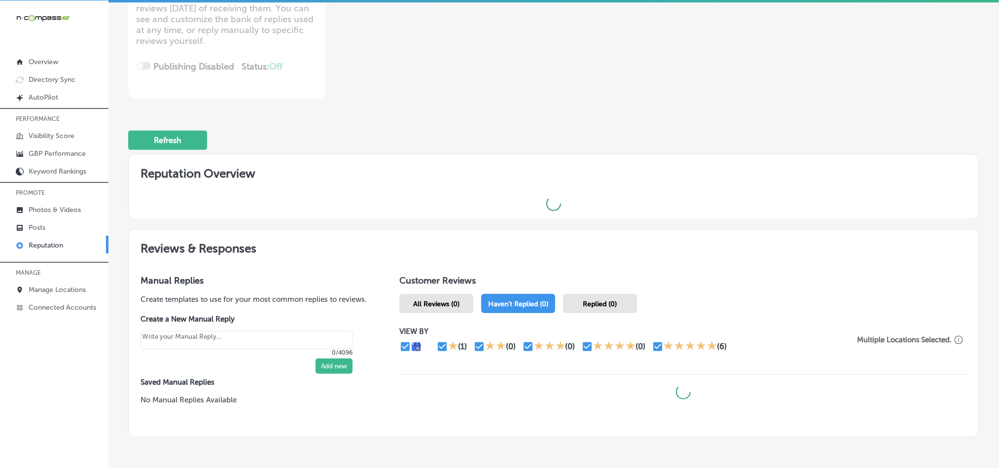
scroll to position [214, 0]
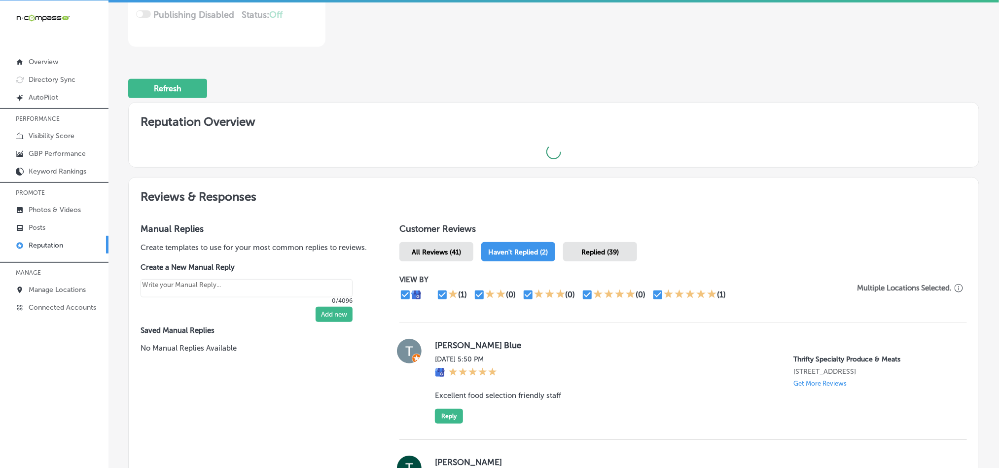
type textarea "x"
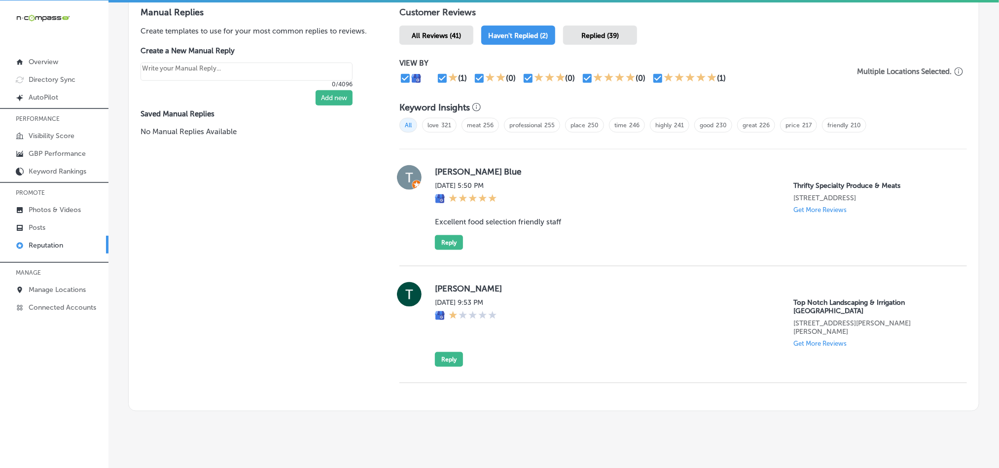
scroll to position [588, 0]
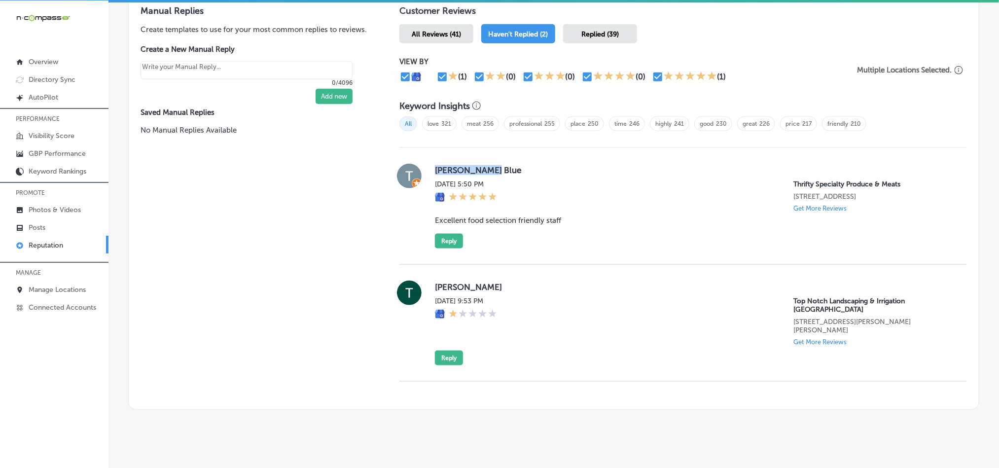
drag, startPoint x: 427, startPoint y: 166, endPoint x: 540, endPoint y: 166, distance: 112.9
click at [540, 166] on div "[PERSON_NAME] Blue [DATE] 5:50 PM Thrifty Specialty Produce & Meats [STREET_ADD…" at bounding box center [682, 206] width 567 height 85
copy label "[PERSON_NAME] Blue"
drag, startPoint x: 427, startPoint y: 216, endPoint x: 577, endPoint y: 218, distance: 149.8
click at [577, 218] on div "[PERSON_NAME] Blue [DATE] 5:50 PM Thrifty Specialty Produce & Meats [STREET_ADD…" at bounding box center [682, 206] width 567 height 85
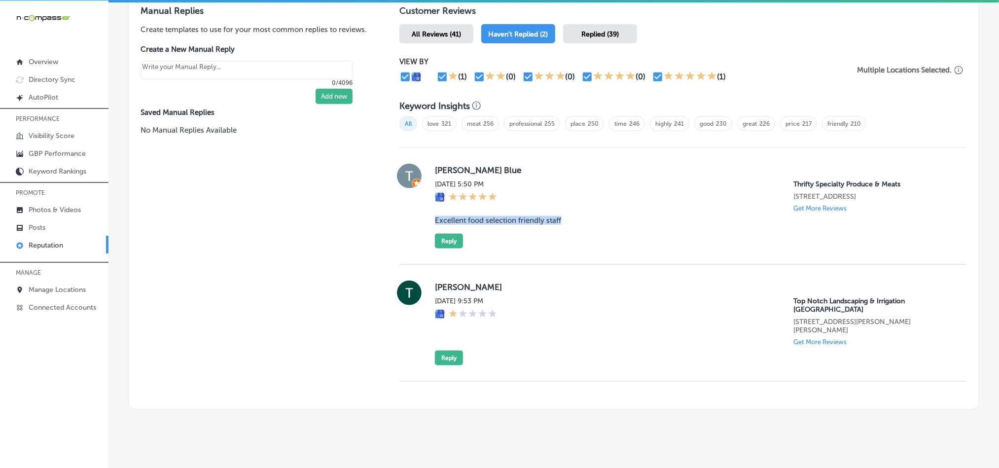
copy blockquote "Excellent food selection friendly staff"
drag, startPoint x: 611, startPoint y: 234, endPoint x: 474, endPoint y: 249, distance: 137.8
click at [610, 234] on div "[PERSON_NAME] Blue [DATE] 5:50 PM Thrifty Specialty Produce & Meats [STREET_ADD…" at bounding box center [693, 206] width 516 height 85
click at [451, 242] on button "Reply" at bounding box center [449, 241] width 28 height 15
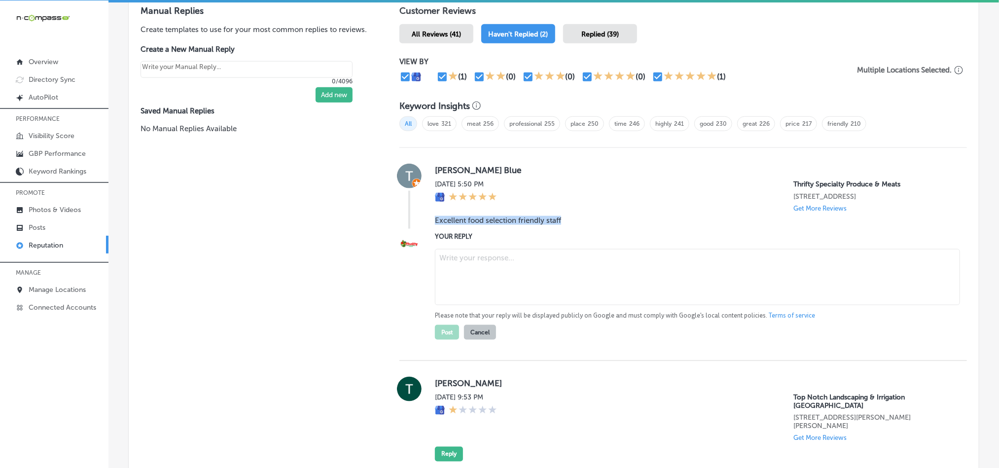
click at [502, 273] on textarea at bounding box center [697, 277] width 525 height 56
paste textarea "Thank you for the great feedback, [PERSON_NAME]! We're so glad you enjoyed our …"
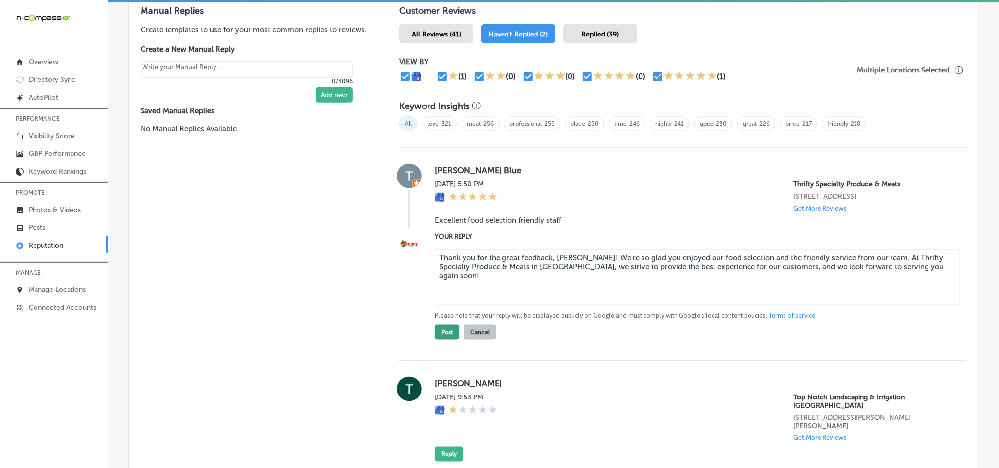
type textarea "Thank you for the great feedback, [PERSON_NAME]! We're so glad you enjoyed our …"
click at [441, 329] on button "Post" at bounding box center [447, 332] width 24 height 15
type textarea "x"
